Goal: Information Seeking & Learning: Learn about a topic

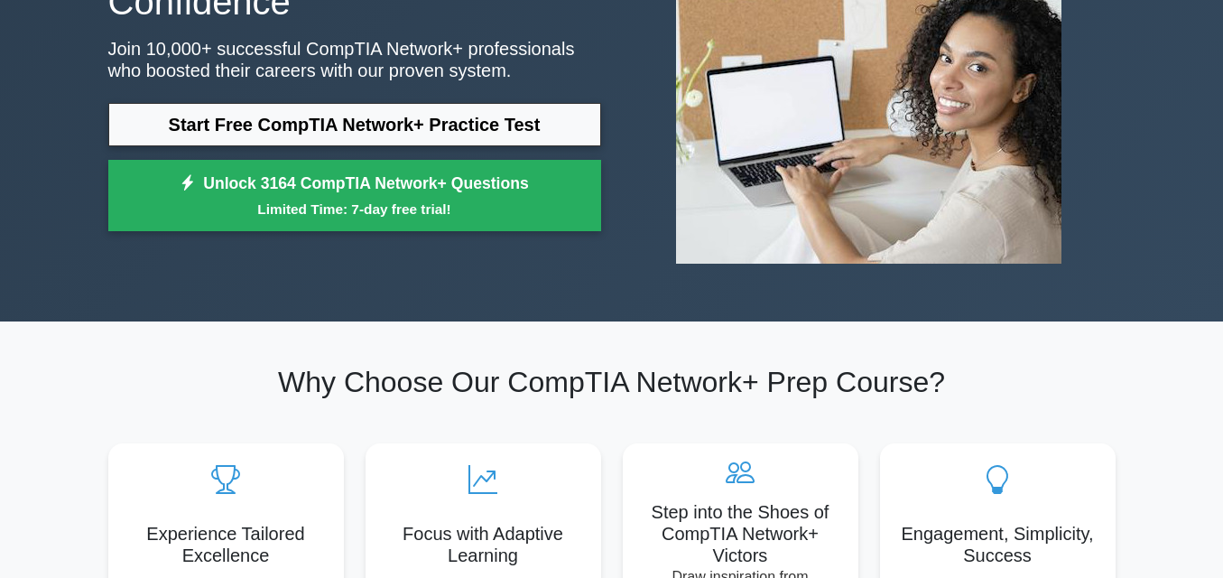
scroll to position [219, 0]
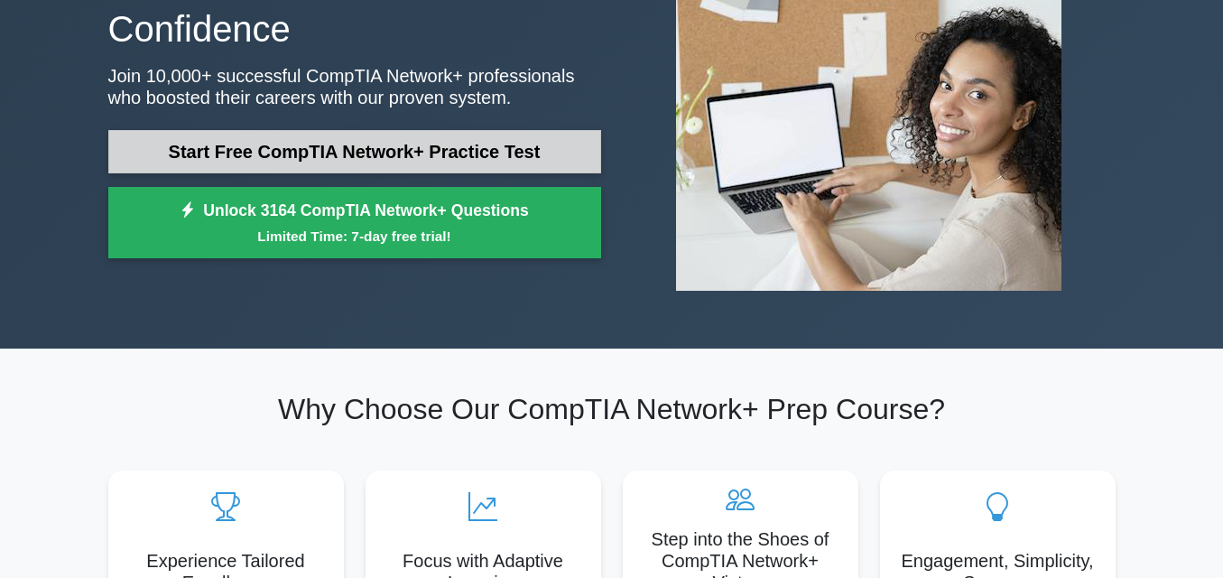
click at [335, 153] on link "Start Free CompTIA Network+ Practice Test" at bounding box center [354, 151] width 493 height 43
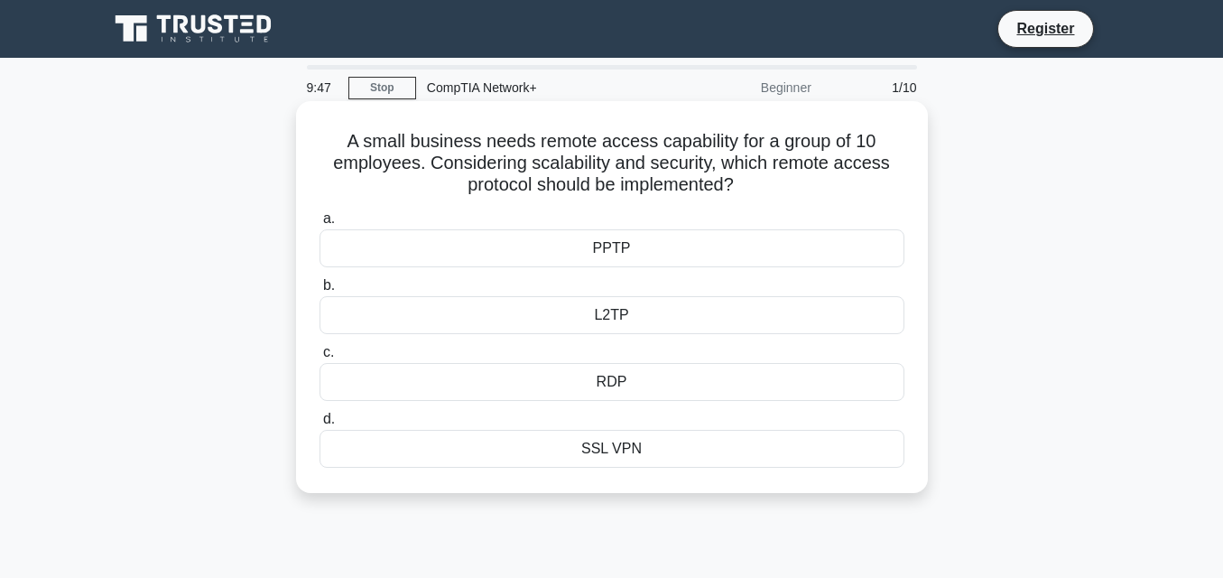
click at [540, 265] on div "PPTP" at bounding box center [612, 248] width 585 height 38
click at [320, 225] on input "a. PPTP" at bounding box center [320, 219] width 0 height 12
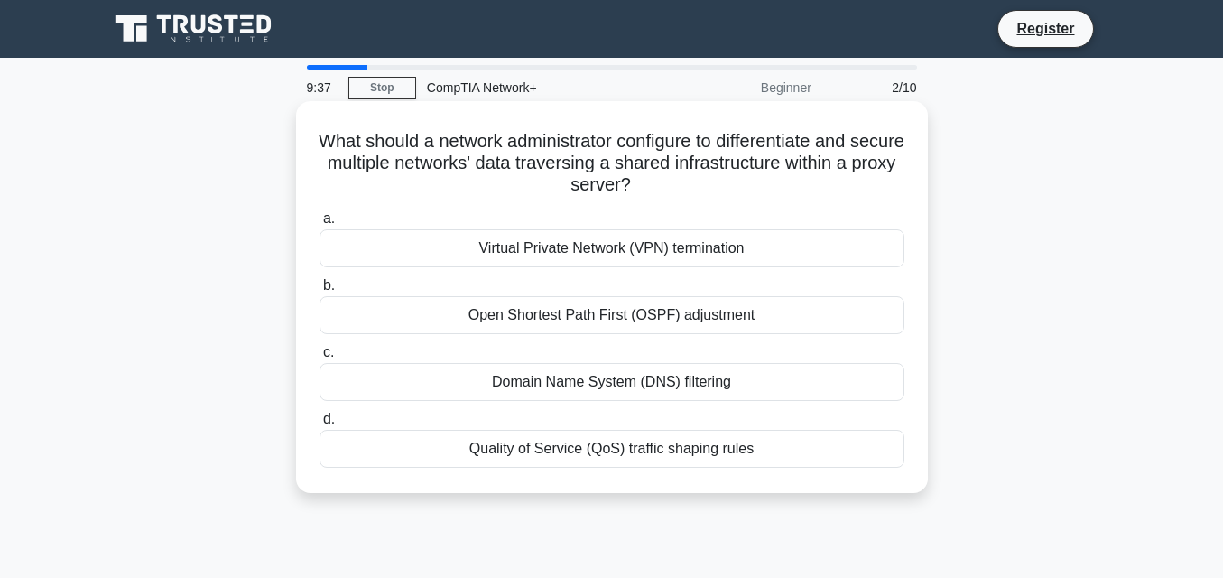
click at [543, 255] on div "Virtual Private Network (VPN) termination" at bounding box center [612, 248] width 585 height 38
click at [320, 225] on input "a. Virtual Private Network (VPN) termination" at bounding box center [320, 219] width 0 height 12
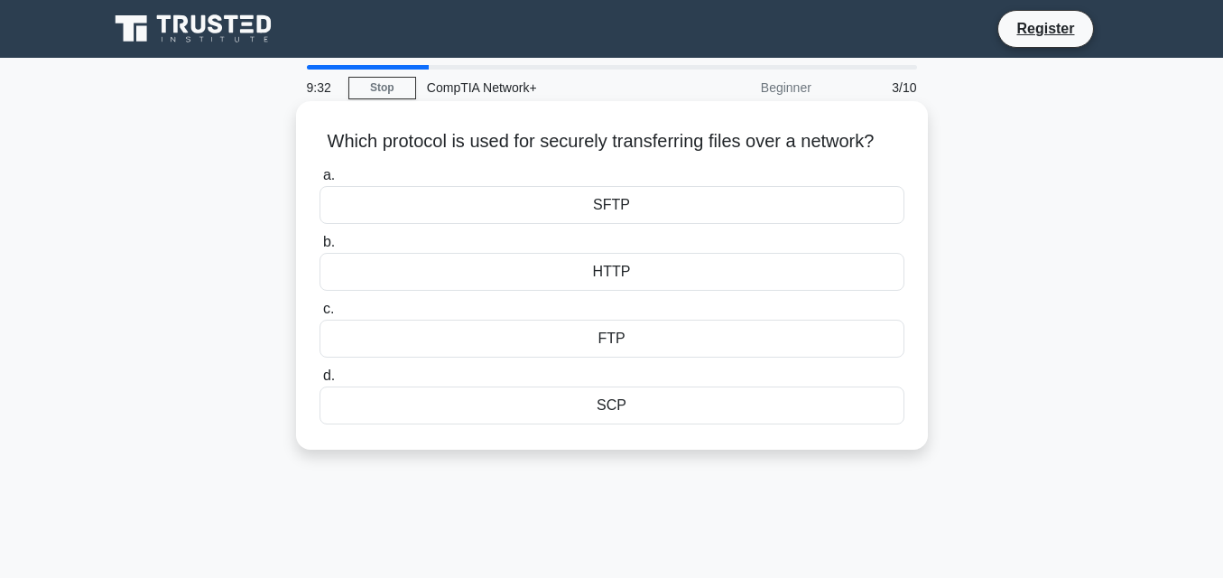
click at [753, 286] on div "HTTP" at bounding box center [612, 272] width 585 height 38
click at [320, 248] on input "b. HTTP" at bounding box center [320, 243] width 0 height 12
click at [627, 341] on div "FTP" at bounding box center [612, 339] width 585 height 38
click at [320, 315] on input "c. FTP" at bounding box center [320, 309] width 0 height 12
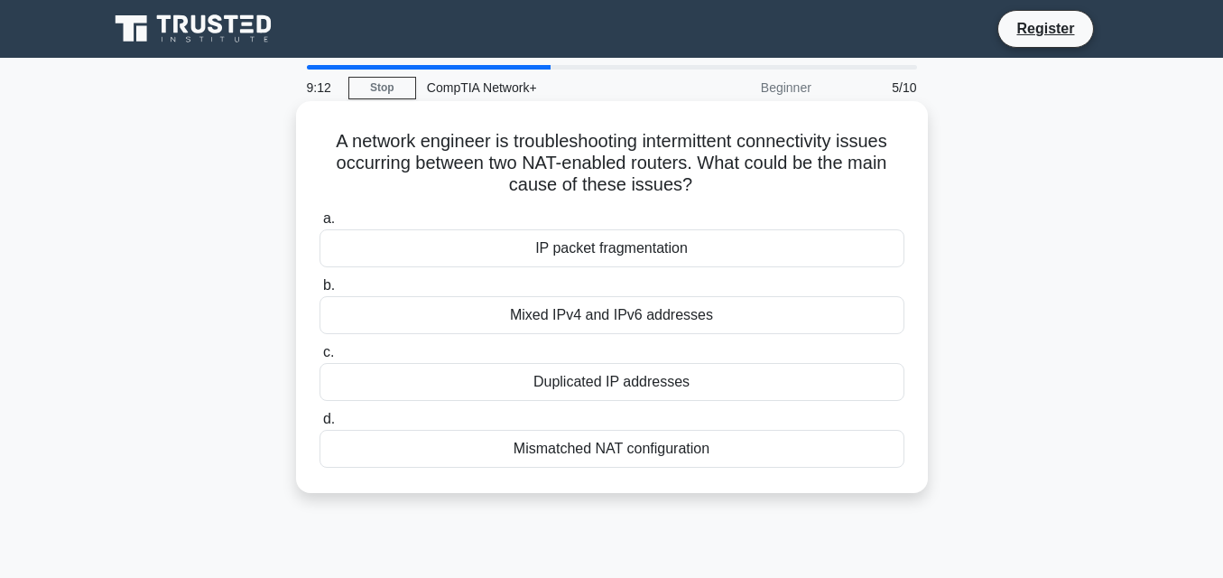
click at [674, 379] on div "Duplicated IP addresses" at bounding box center [612, 382] width 585 height 38
click at [320, 358] on input "c. Duplicated IP addresses" at bounding box center [320, 353] width 0 height 12
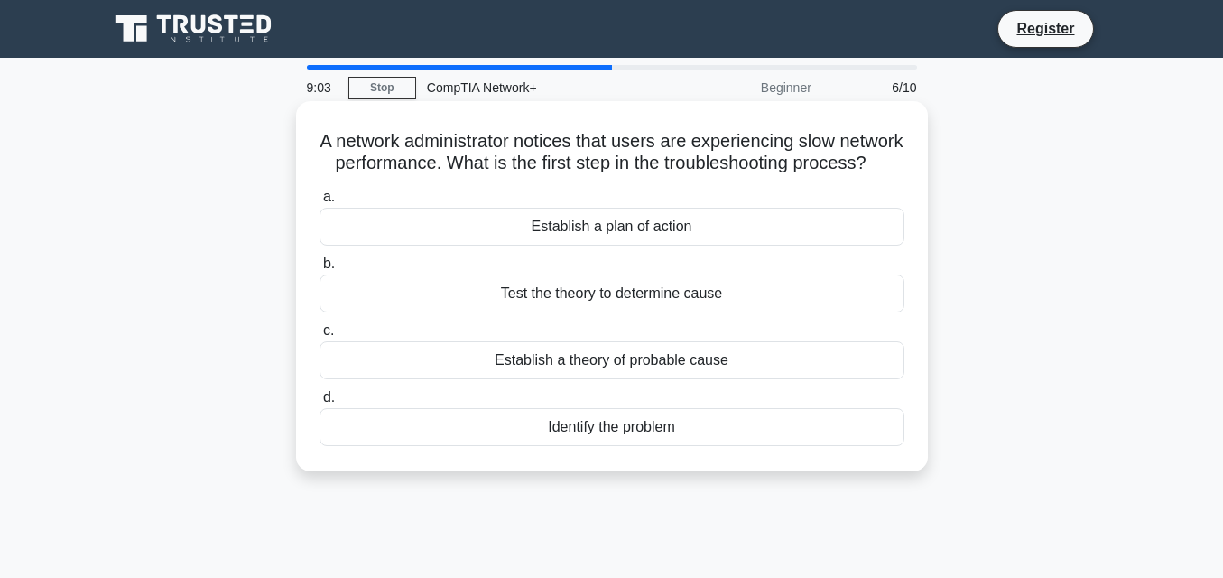
click at [725, 246] on div "Establish a plan of action" at bounding box center [612, 227] width 585 height 38
click at [320, 203] on input "a. Establish a plan of action" at bounding box center [320, 197] width 0 height 12
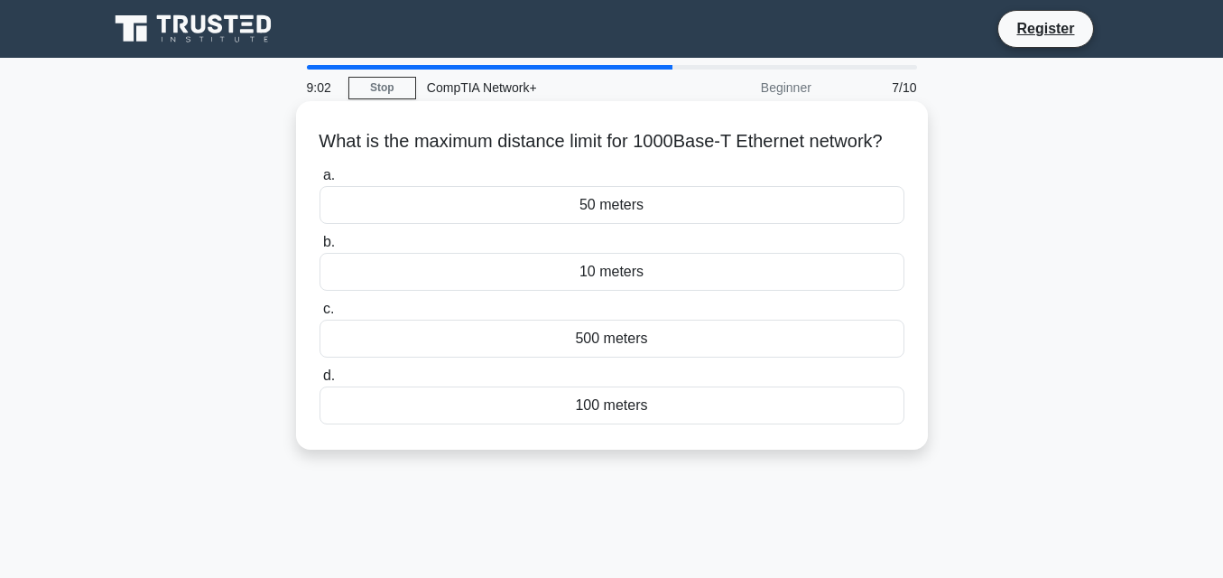
click at [713, 204] on label "a. 50 meters" at bounding box center [612, 194] width 585 height 60
click at [729, 257] on label "b. 10 meters" at bounding box center [612, 261] width 585 height 60
click at [320, 248] on input "b. 10 meters" at bounding box center [320, 243] width 0 height 12
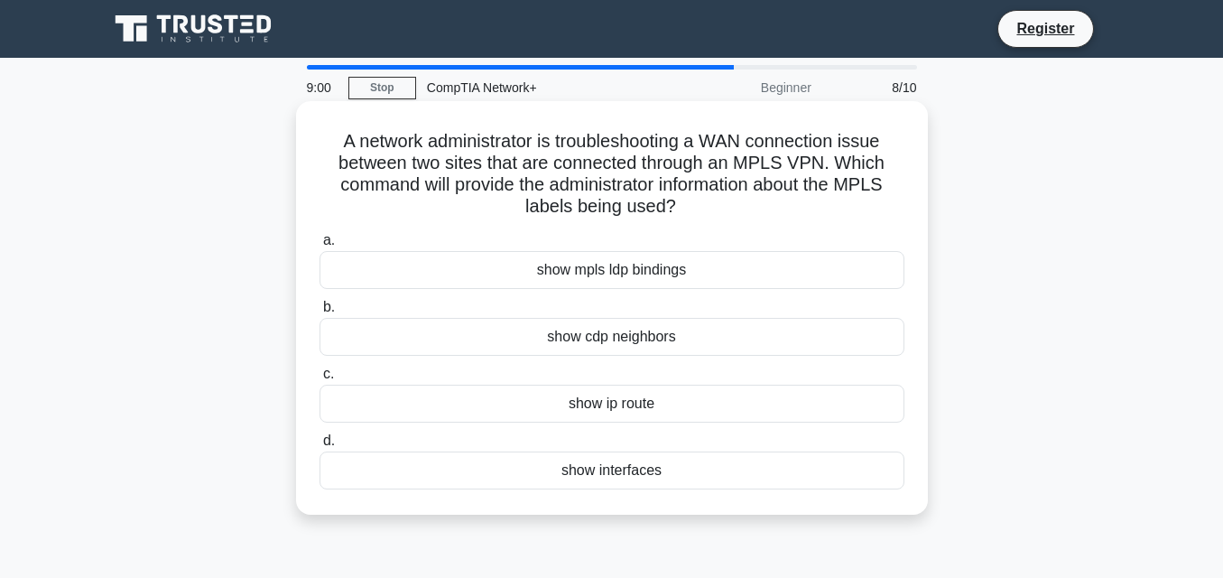
click at [729, 324] on div "show cdp neighbors" at bounding box center [612, 337] width 585 height 38
click at [320, 313] on input "b. show cdp neighbors" at bounding box center [320, 308] width 0 height 12
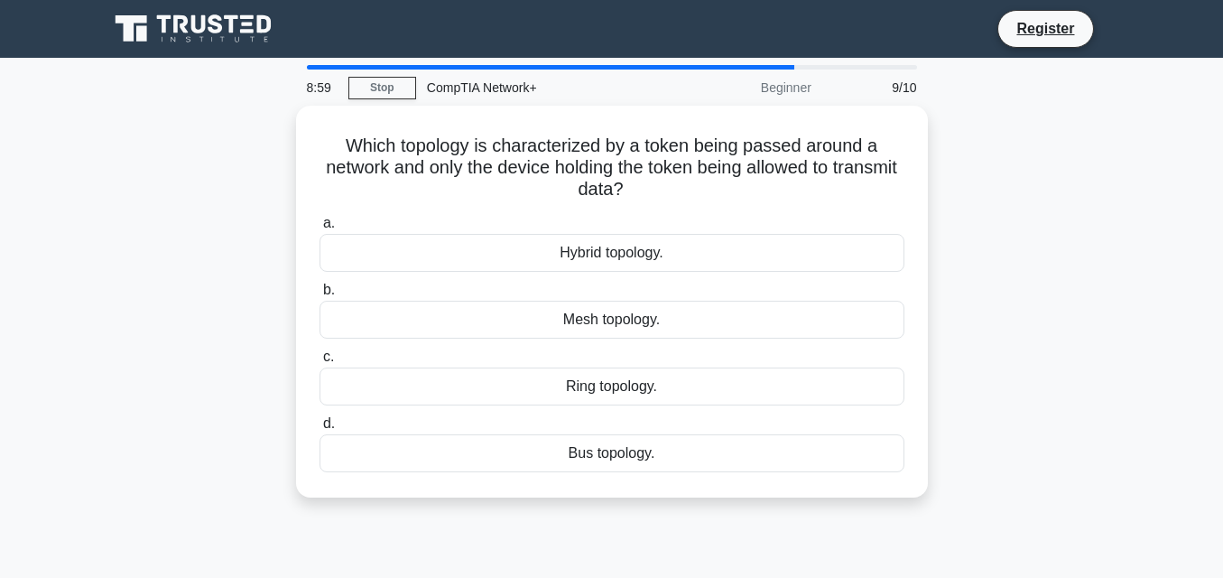
click at [721, 294] on label "b. Mesh topology." at bounding box center [612, 309] width 585 height 60
click at [320, 294] on input "b. Mesh topology." at bounding box center [320, 290] width 0 height 12
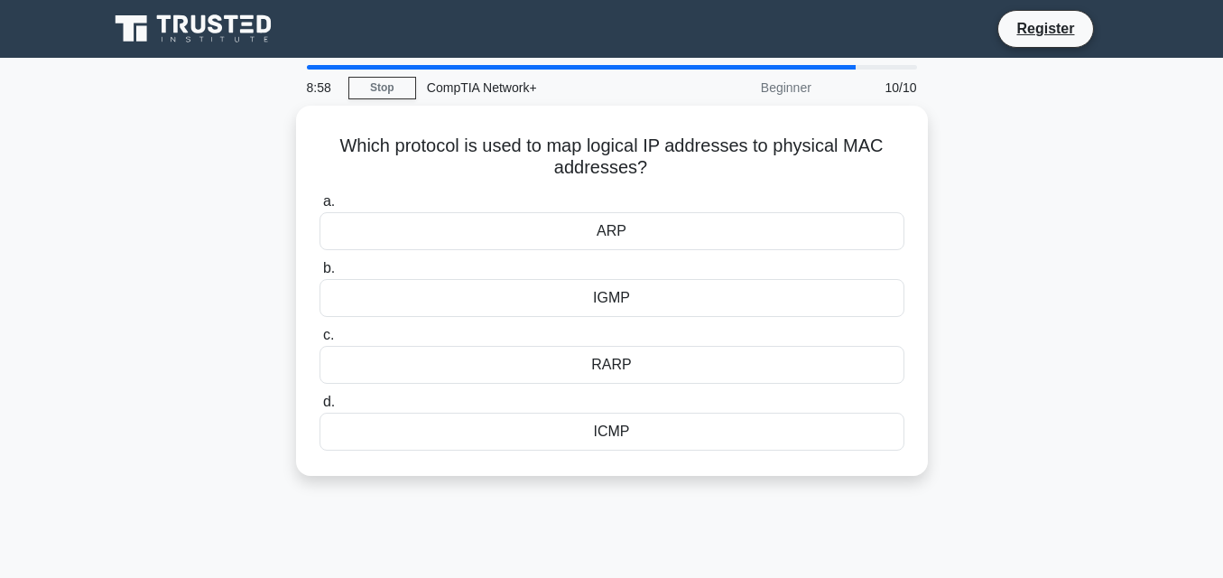
click at [721, 294] on div "IGMP" at bounding box center [612, 298] width 585 height 38
click at [320, 274] on input "b. IGMP" at bounding box center [320, 269] width 0 height 12
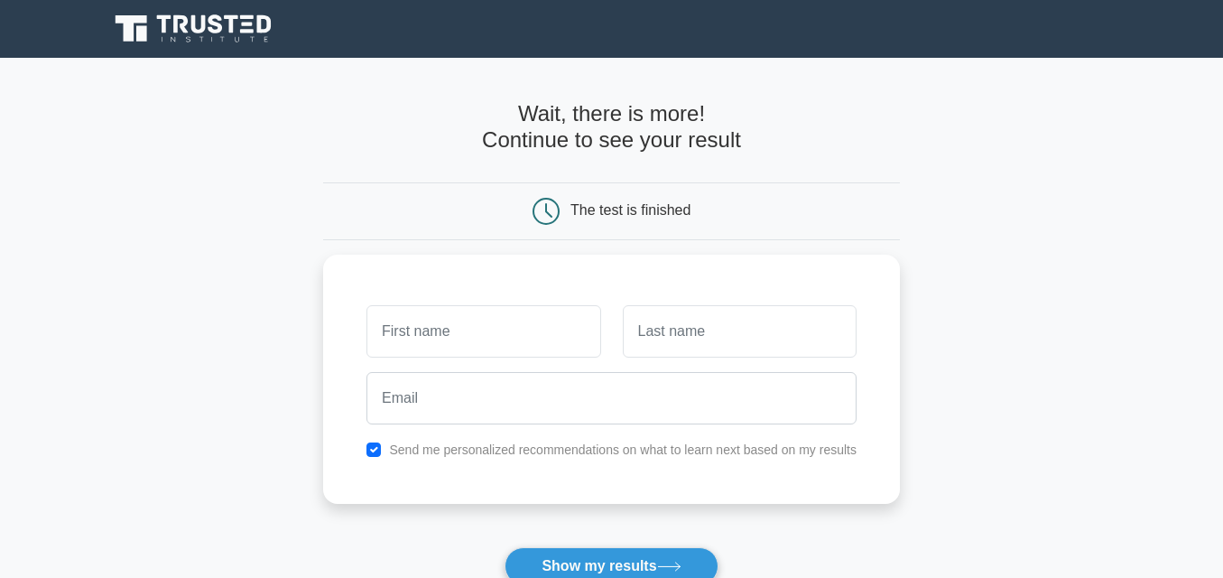
click at [778, 410] on input "email" at bounding box center [612, 398] width 490 height 52
